Goal: Information Seeking & Learning: Check status

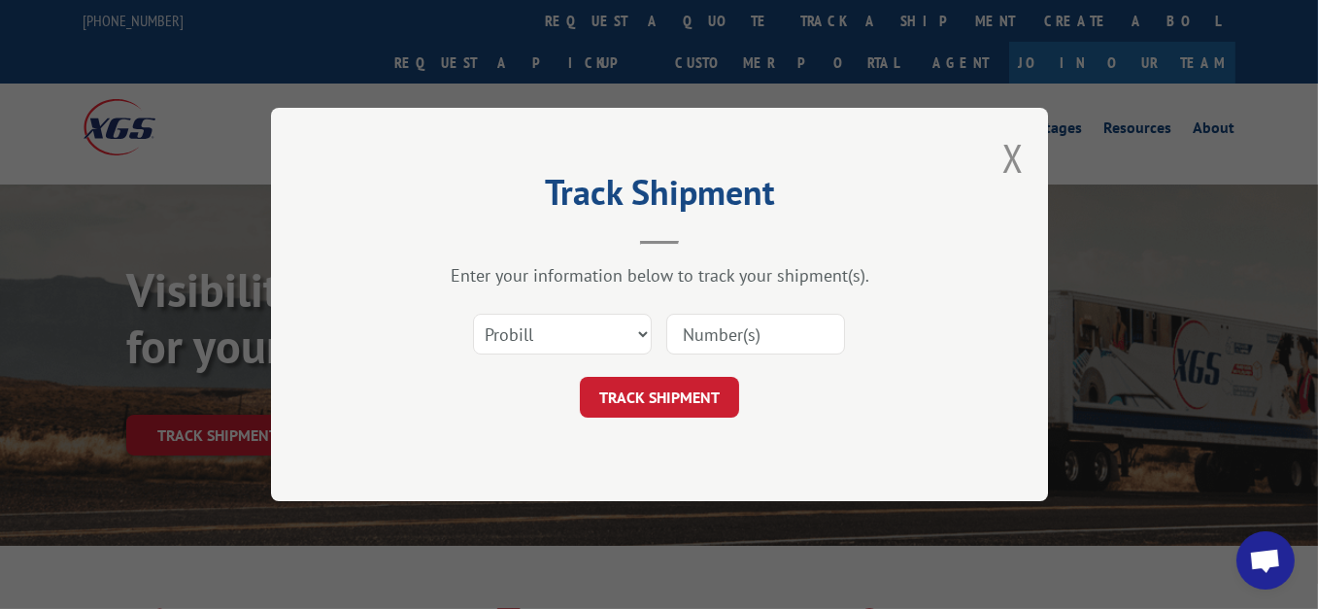
click at [765, 335] on input at bounding box center [755, 334] width 179 height 41
paste input "17472099"
type input "17472099"
click at [654, 392] on button "TRACK SHIPMENT" at bounding box center [659, 397] width 159 height 41
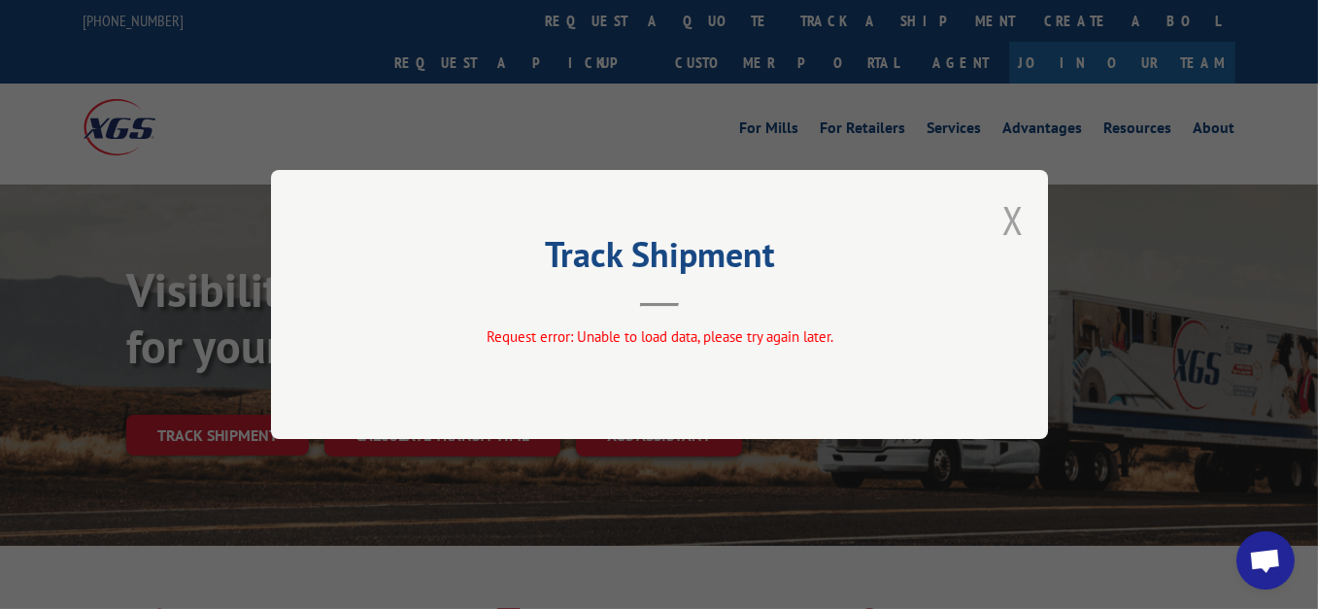
click at [1009, 218] on button "Close modal" at bounding box center [1013, 219] width 21 height 51
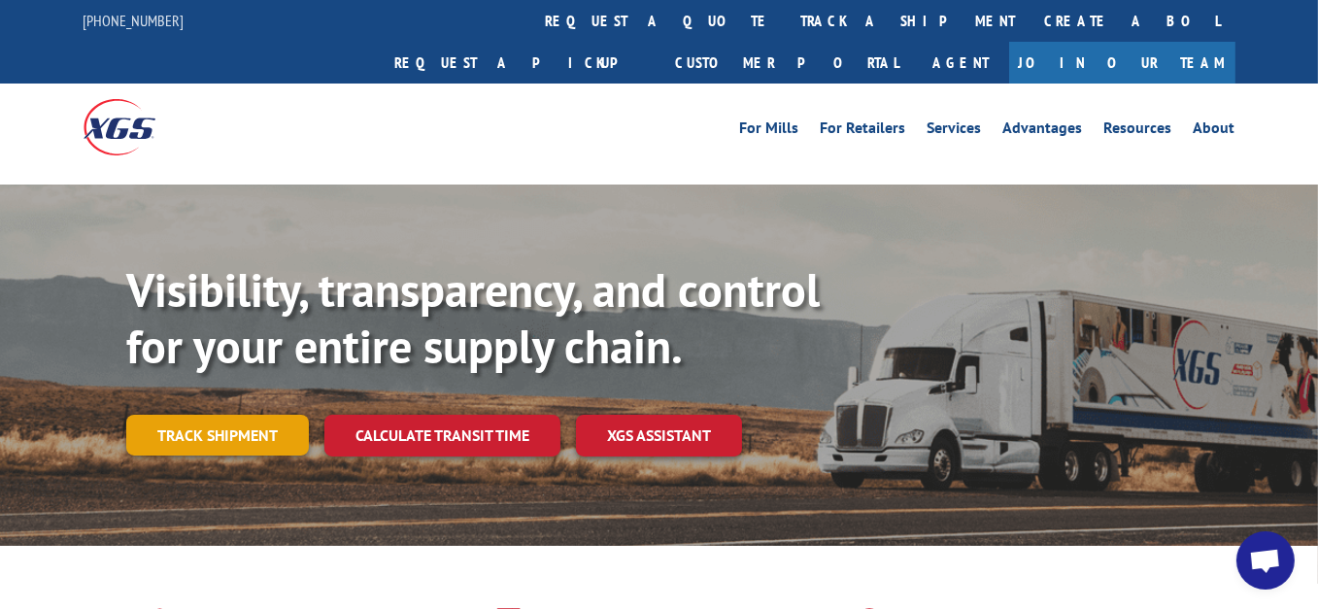
click at [159, 415] on link "Track shipment" at bounding box center [217, 435] width 183 height 41
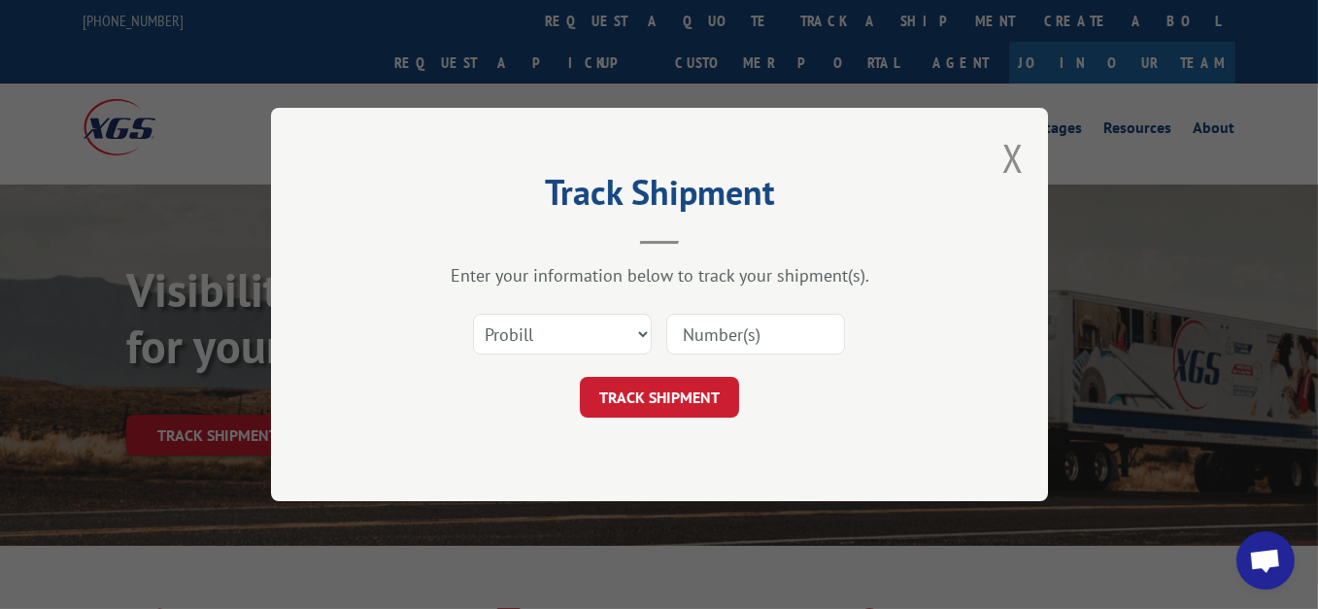
click at [706, 336] on input at bounding box center [755, 334] width 179 height 41
paste input "17472099"
type input "17472099"
click at [668, 397] on button "TRACK SHIPMENT" at bounding box center [659, 397] width 159 height 41
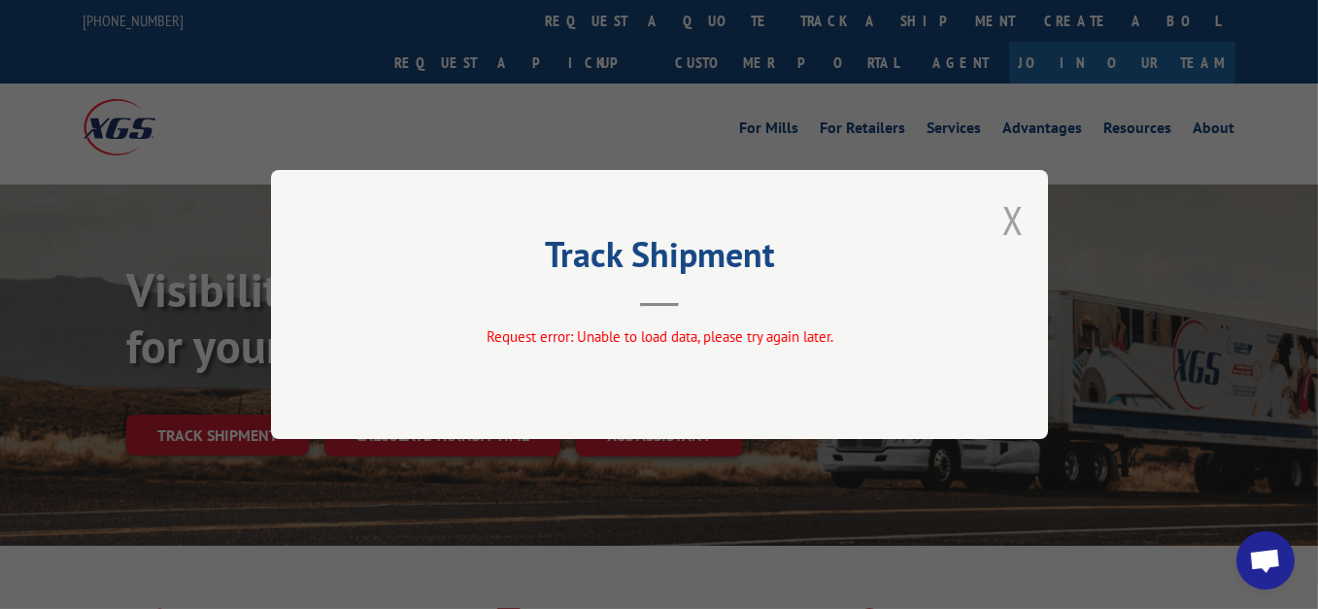
click at [1020, 217] on button "Close modal" at bounding box center [1013, 219] width 21 height 51
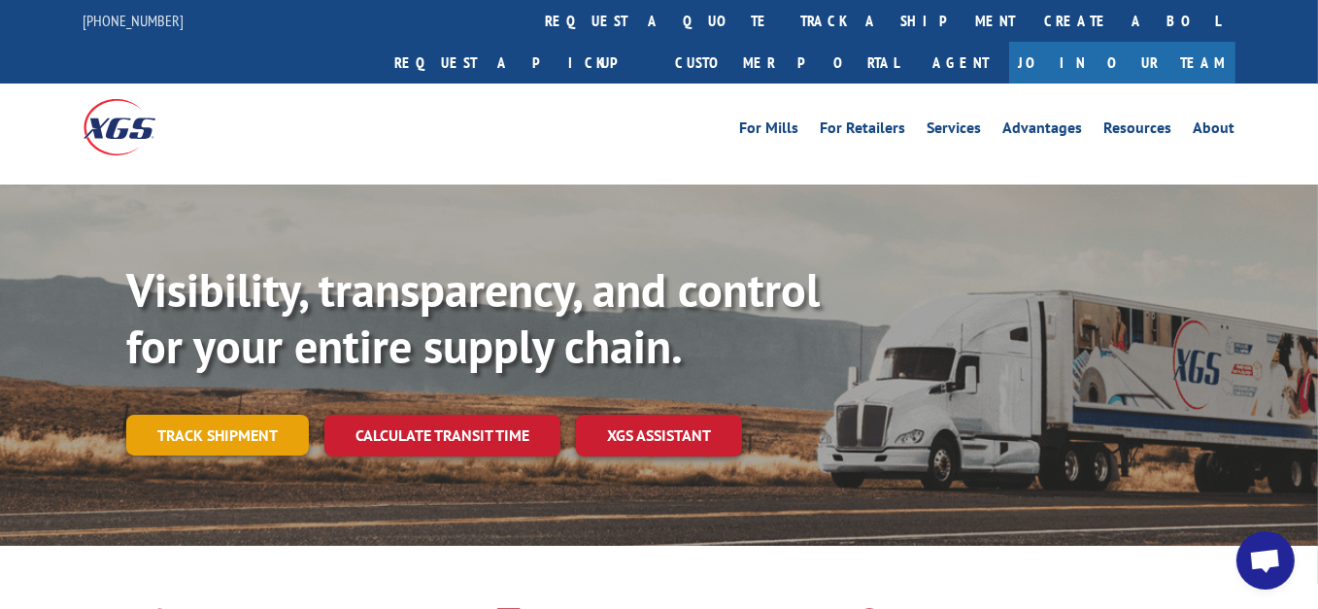
click at [165, 415] on link "Track shipment" at bounding box center [217, 435] width 183 height 41
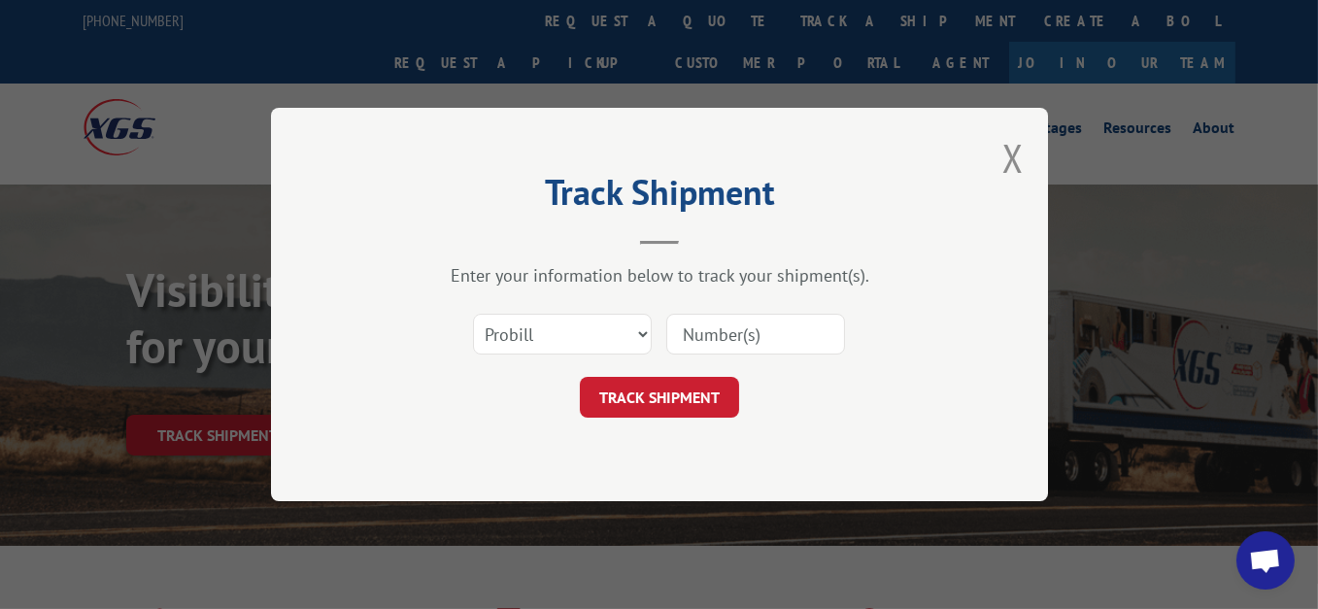
click at [693, 340] on input at bounding box center [755, 334] width 179 height 41
paste input "17472099"
type input "17472099"
click at [635, 396] on button "TRACK SHIPMENT" at bounding box center [659, 397] width 159 height 41
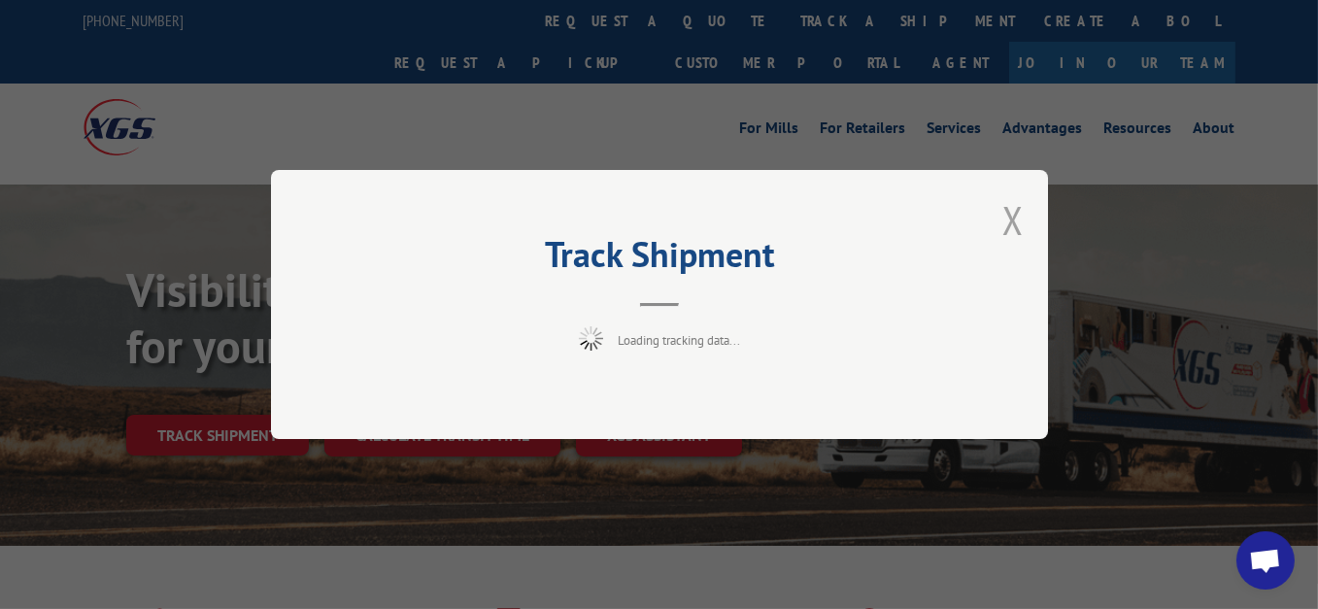
click at [1014, 218] on button "Close modal" at bounding box center [1013, 219] width 21 height 51
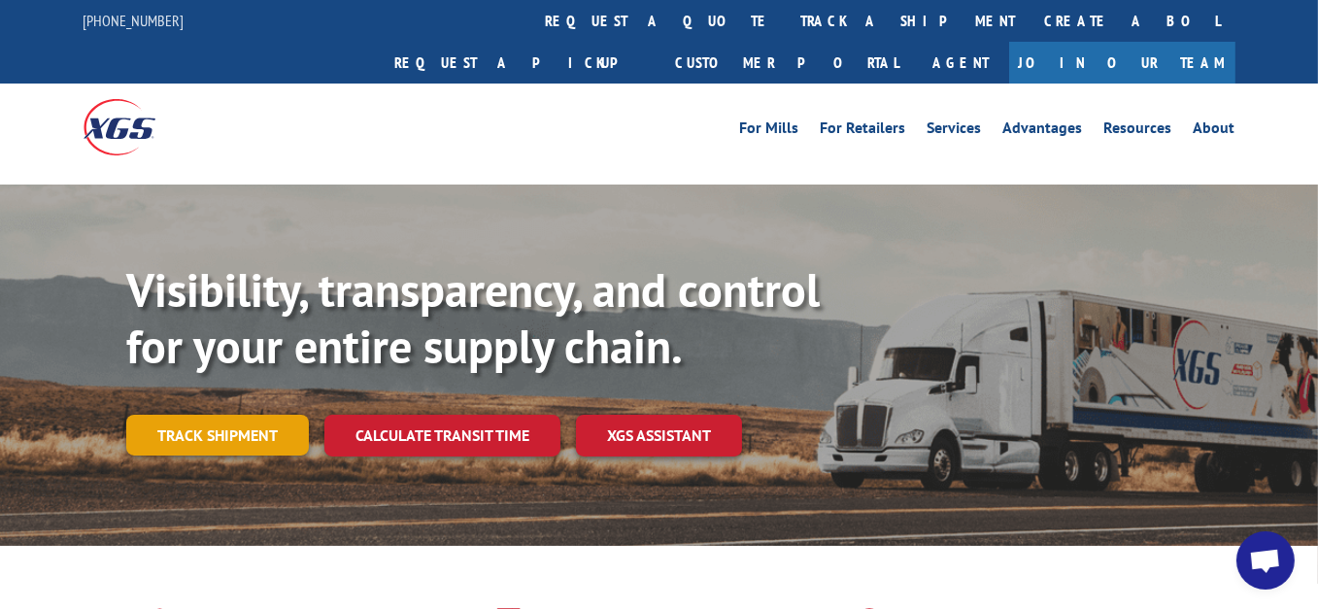
click at [185, 415] on link "Track shipment" at bounding box center [217, 435] width 183 height 41
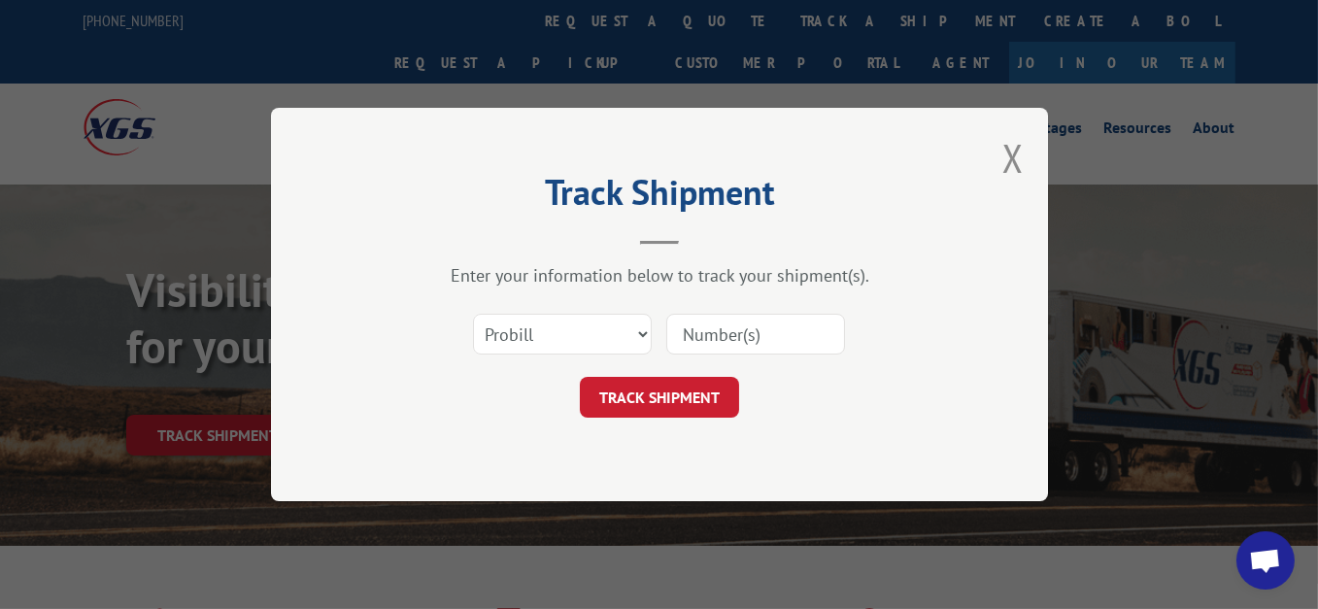
paste input "17472099"
type input "17472099"
click at [728, 406] on button "TRACK SHIPMENT" at bounding box center [659, 397] width 159 height 41
